Goal: Check status: Check status

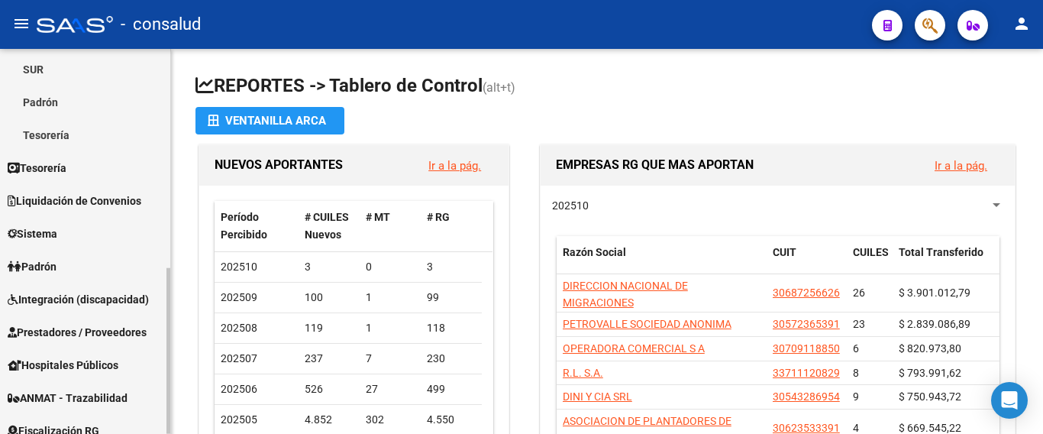
scroll to position [229, 0]
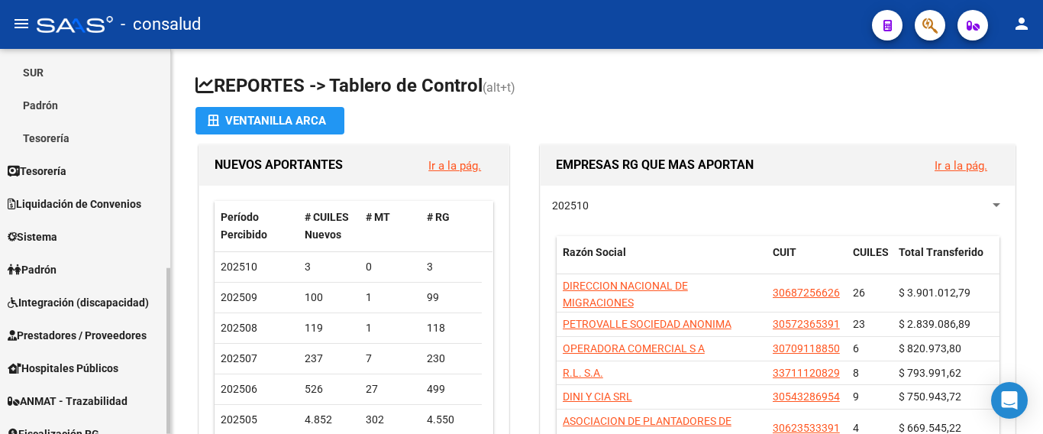
click at [53, 264] on span "Padrón" at bounding box center [32, 269] width 49 height 17
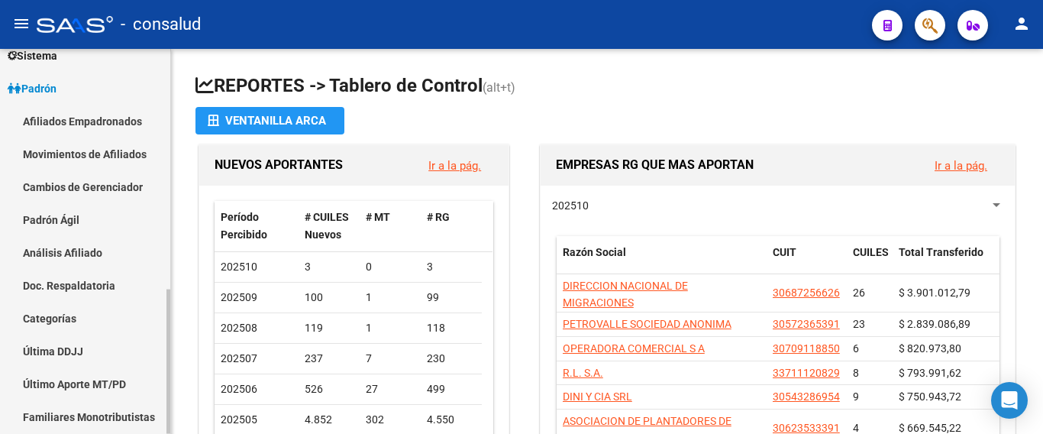
scroll to position [153, 0]
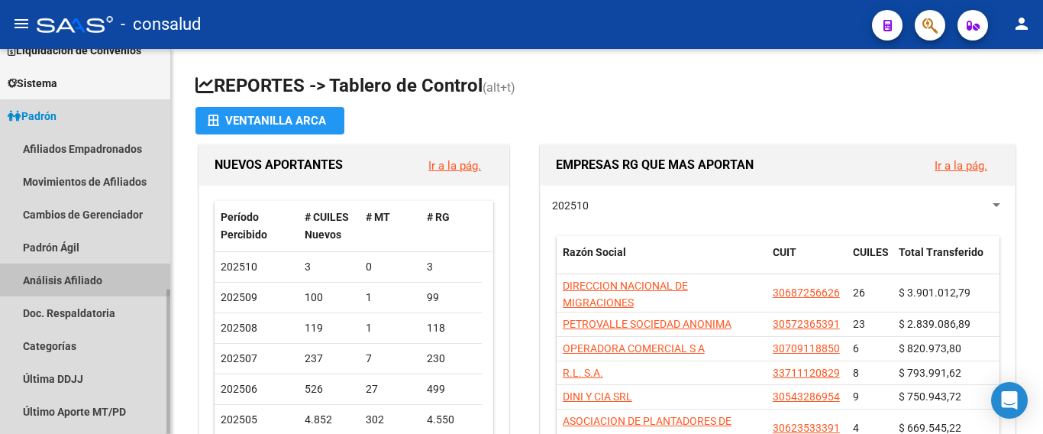
click at [73, 279] on link "Análisis Afiliado" at bounding box center [85, 279] width 170 height 33
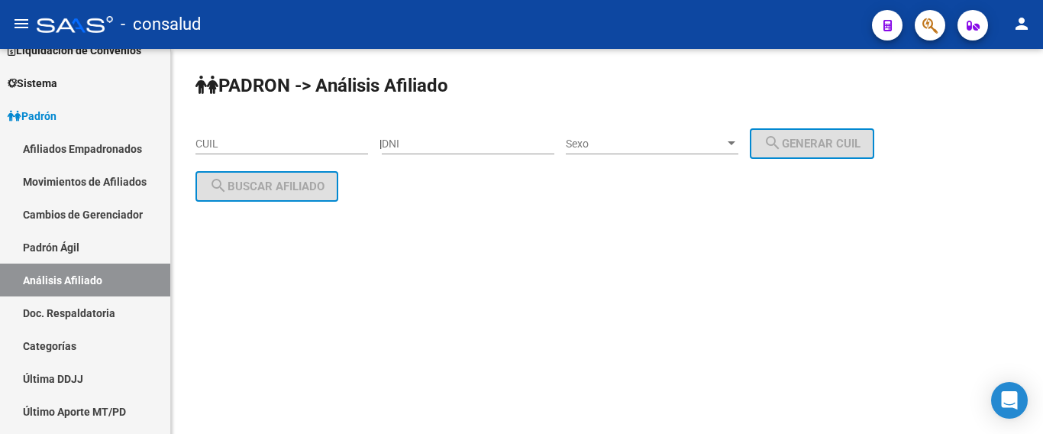
click at [271, 148] on input "CUIL" at bounding box center [282, 143] width 173 height 13
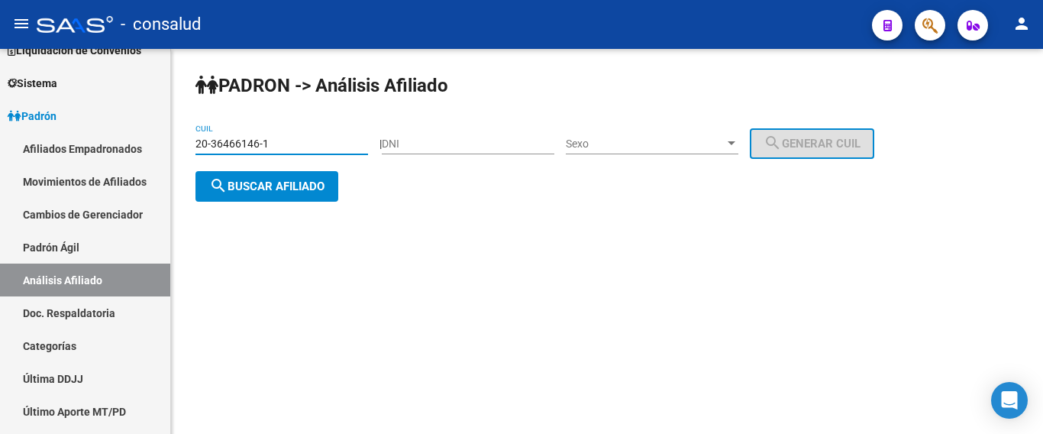
type input "20-36466146-1"
click at [289, 186] on span "search Buscar afiliado" at bounding box center [266, 186] width 115 height 14
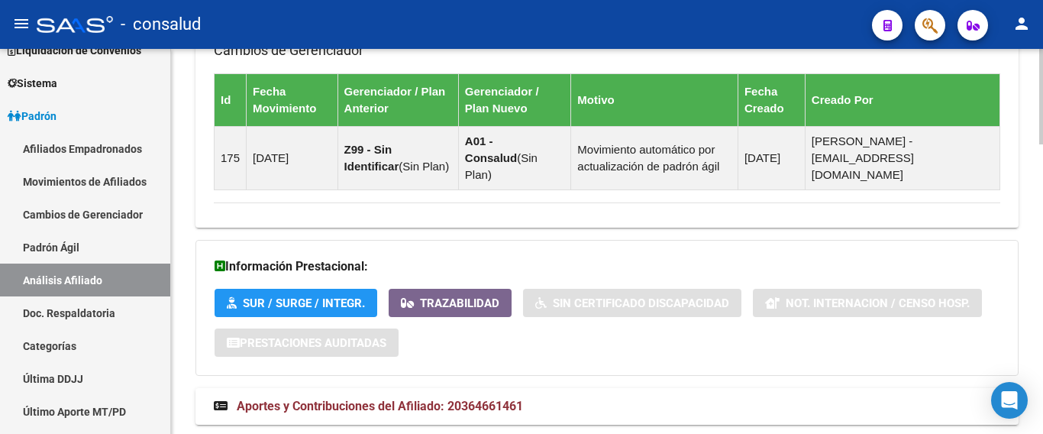
scroll to position [1162, 0]
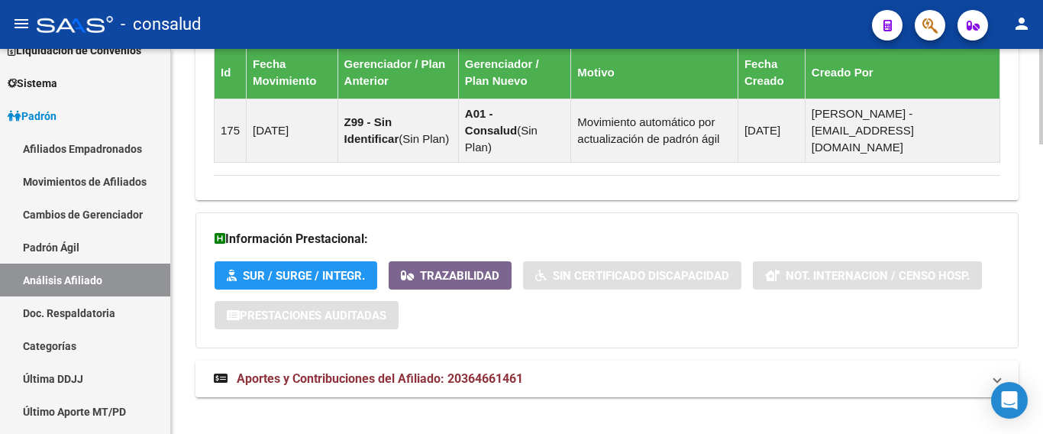
click at [471, 371] on span "Aportes y Contribuciones del Afiliado: 20364661461" at bounding box center [380, 378] width 286 height 15
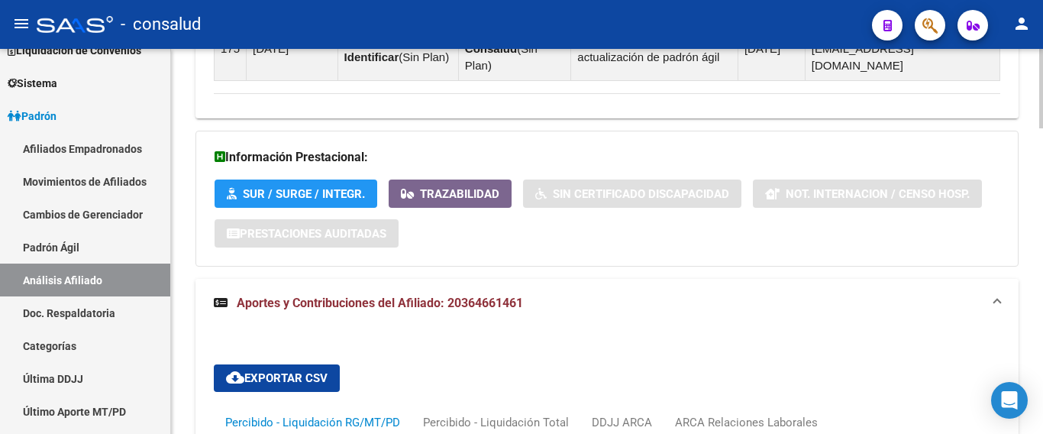
scroll to position [1127, 0]
